Goal: Information Seeking & Learning: Learn about a topic

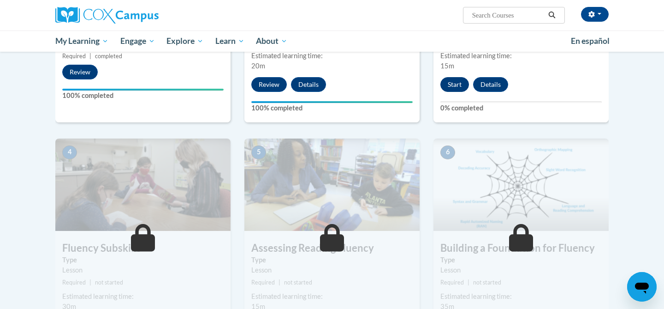
scroll to position [346, 0]
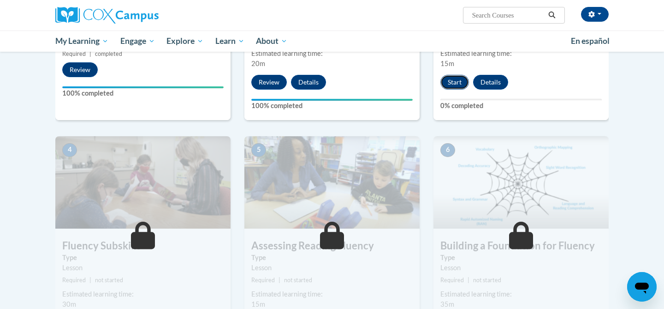
click at [453, 80] on button "Start" at bounding box center [455, 82] width 29 height 15
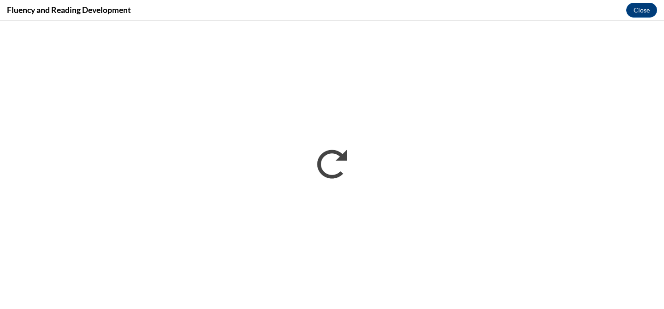
scroll to position [0, 0]
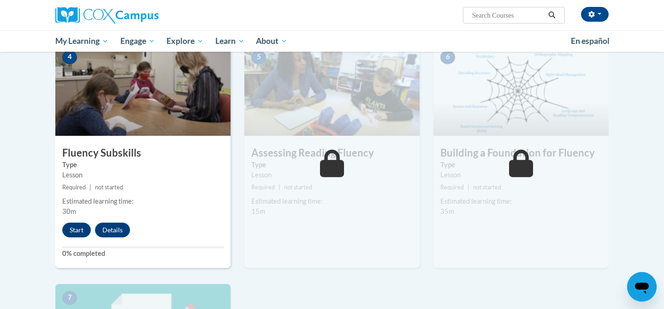
scroll to position [440, 0]
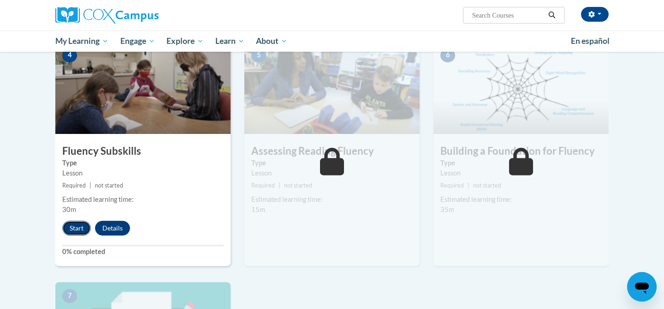
click at [83, 230] on button "Start" at bounding box center [76, 228] width 29 height 15
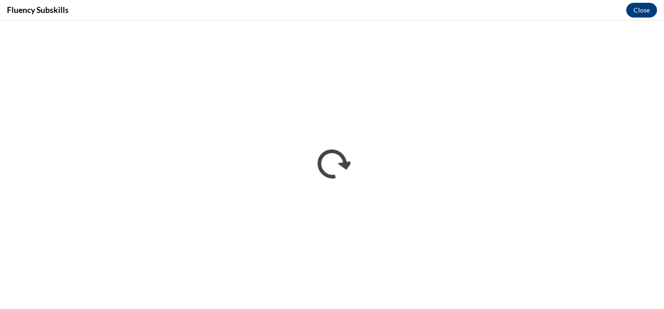
scroll to position [0, 0]
